Goal: Find specific page/section: Find specific page/section

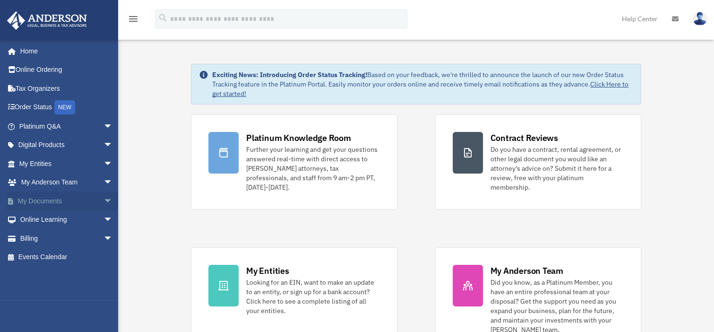
click at [60, 199] on link "My Documents arrow_drop_down" at bounding box center [67, 200] width 121 height 19
click at [103, 203] on span "arrow_drop_down" at bounding box center [112, 200] width 19 height 19
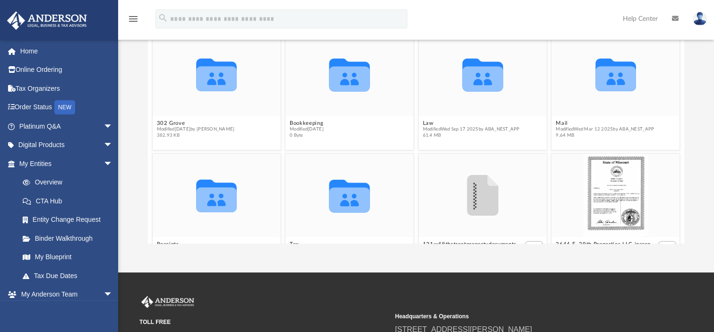
scroll to position [118, 0]
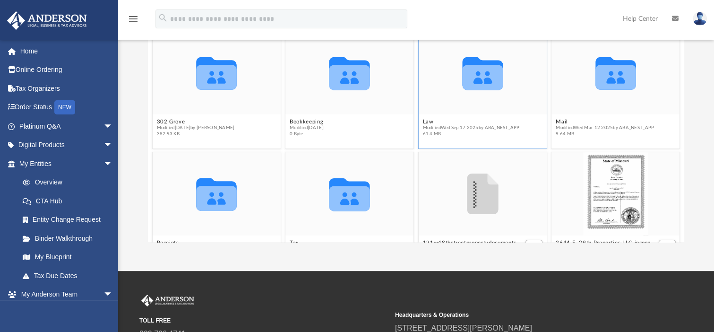
click at [482, 87] on icon "grid" at bounding box center [482, 77] width 41 height 25
click at [441, 122] on button "Law" at bounding box center [471, 122] width 97 height 6
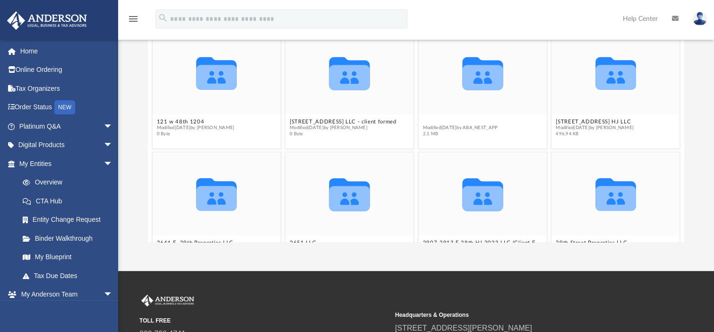
click at [479, 119] on button "2 Be Continued LLC" at bounding box center [460, 122] width 75 height 6
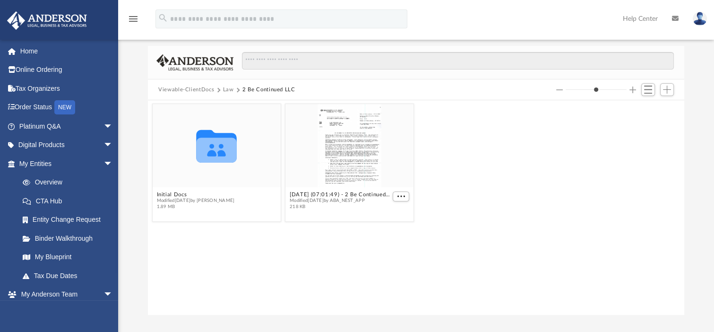
scroll to position [43, 0]
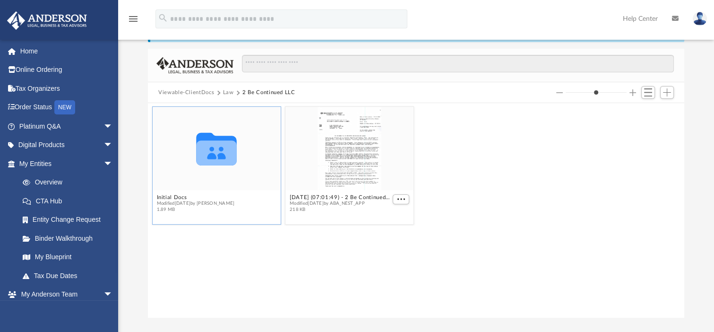
click at [247, 188] on div "Collaborated Folder" at bounding box center [217, 148] width 128 height 83
click at [248, 188] on div "Collaborated Folder" at bounding box center [217, 148] width 128 height 83
click at [232, 161] on icon "grid" at bounding box center [216, 153] width 41 height 25
click at [243, 159] on icon "Collaborated Folder" at bounding box center [216, 148] width 77 height 50
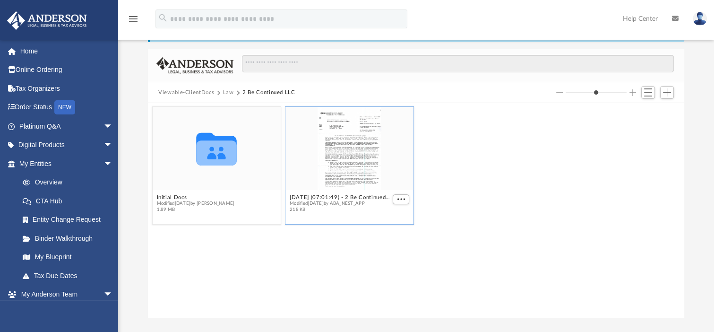
click at [302, 182] on div "grid" at bounding box center [349, 148] width 128 height 83
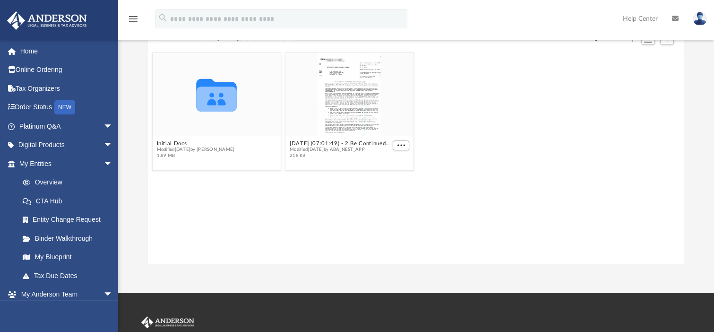
scroll to position [101, 0]
